Goal: Information Seeking & Learning: Learn about a topic

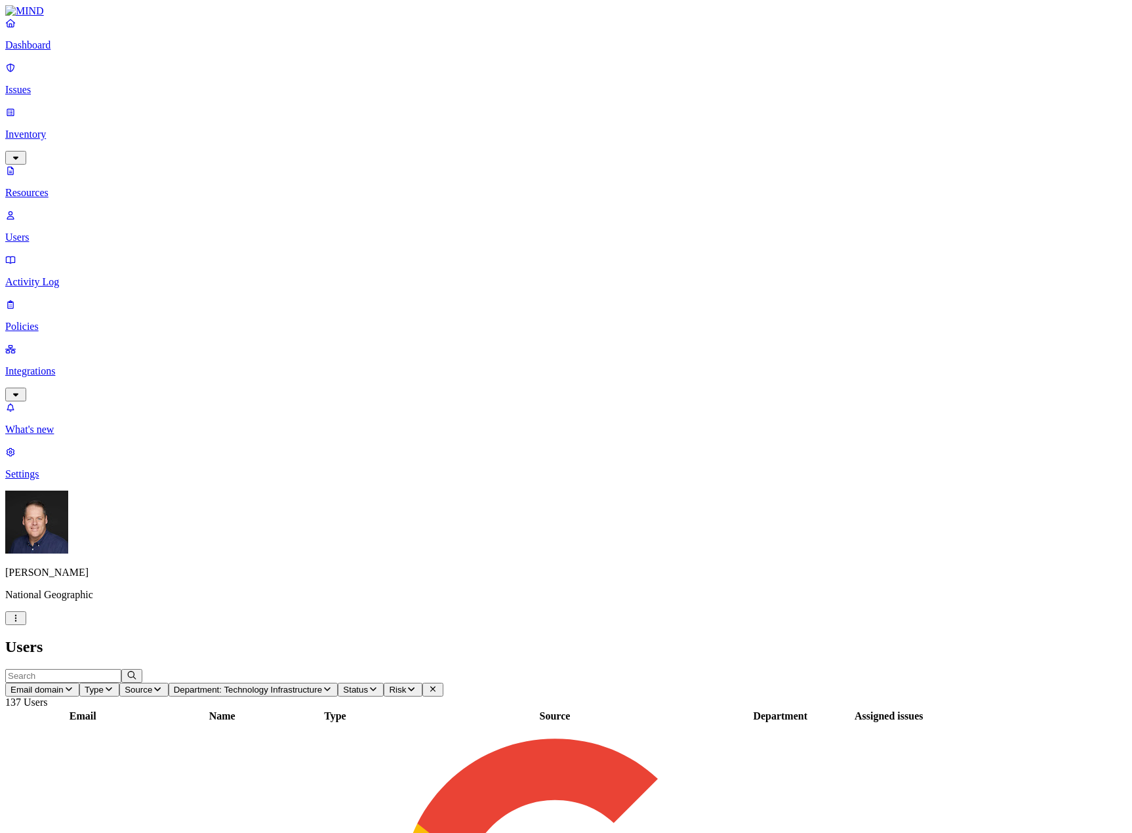
scroll to position [131, 0]
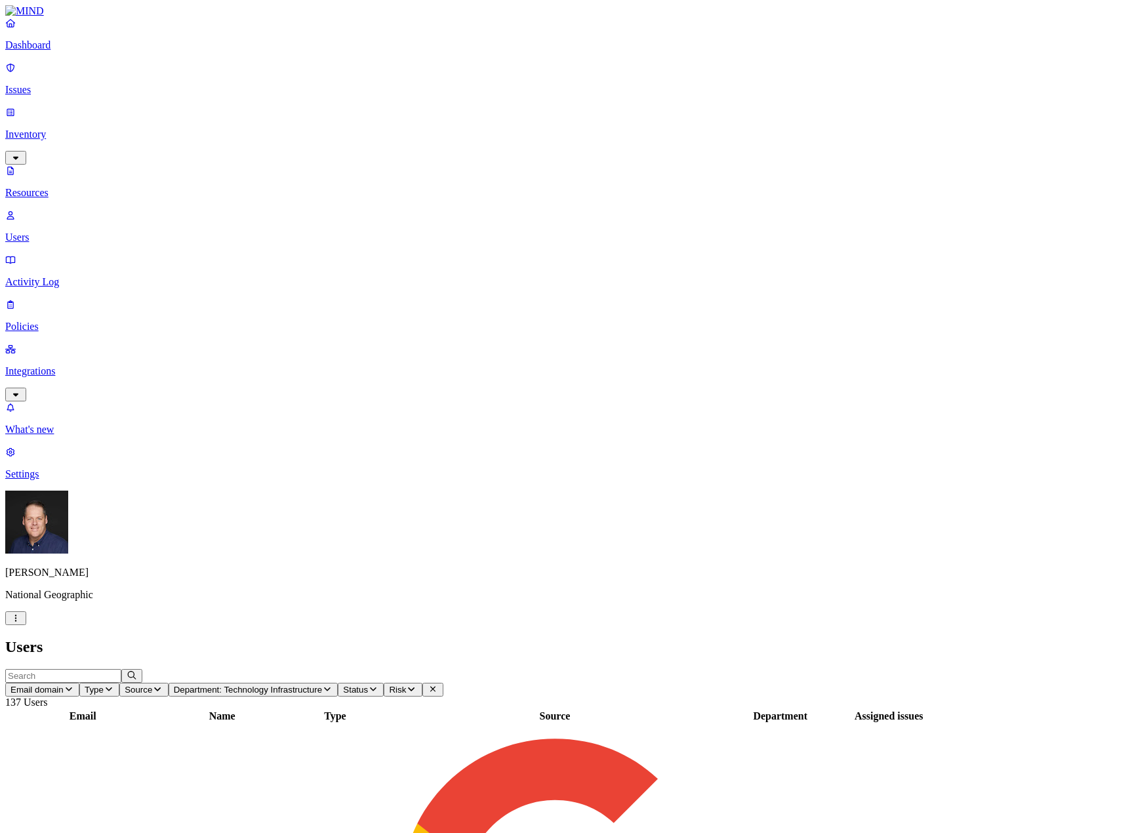
scroll to position [129, 0]
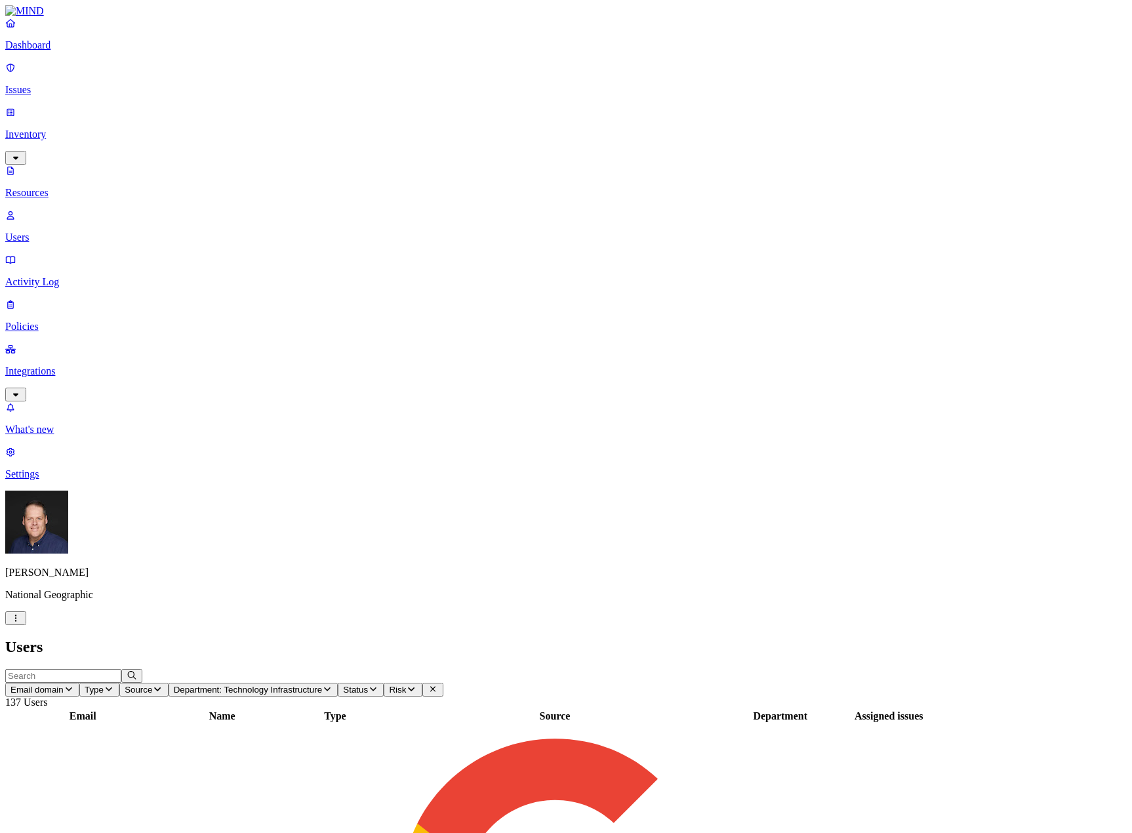
scroll to position [0, 0]
